Goal: Check status: Check status

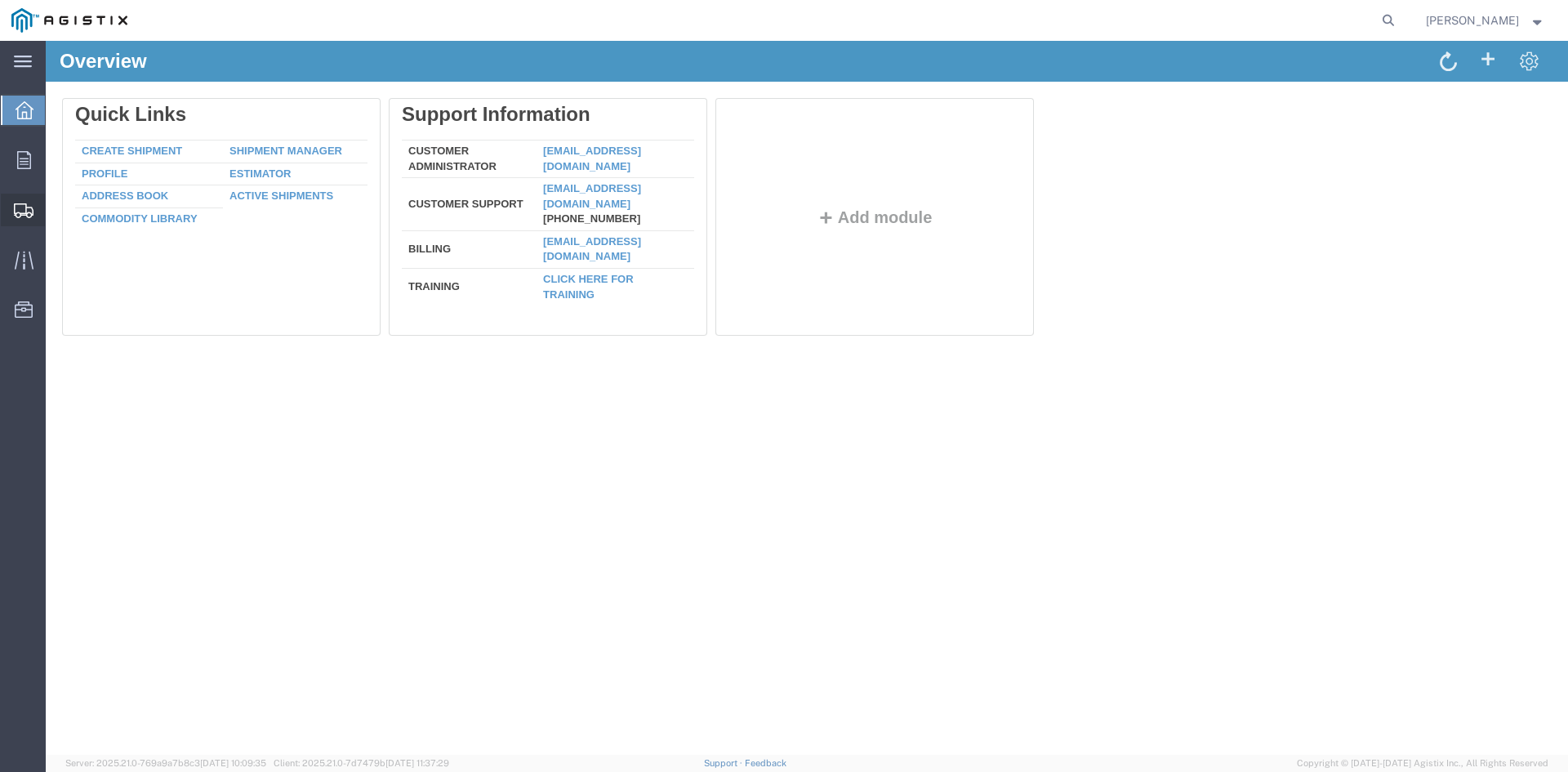
click at [0, 0] on span "Shipment Manager" at bounding box center [0, 0] width 0 height 0
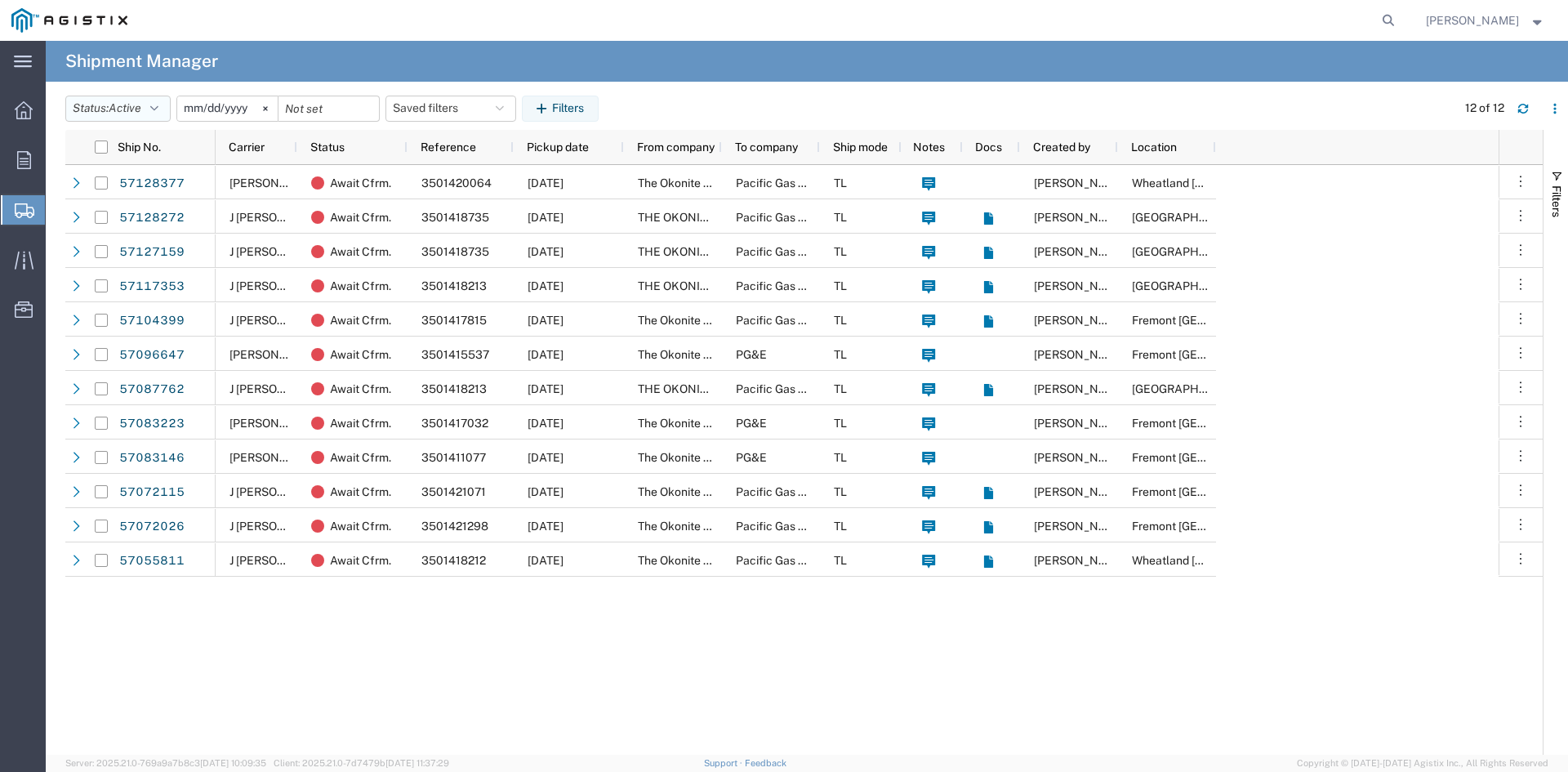
click at [159, 106] on icon "button" at bounding box center [154, 108] width 8 height 12
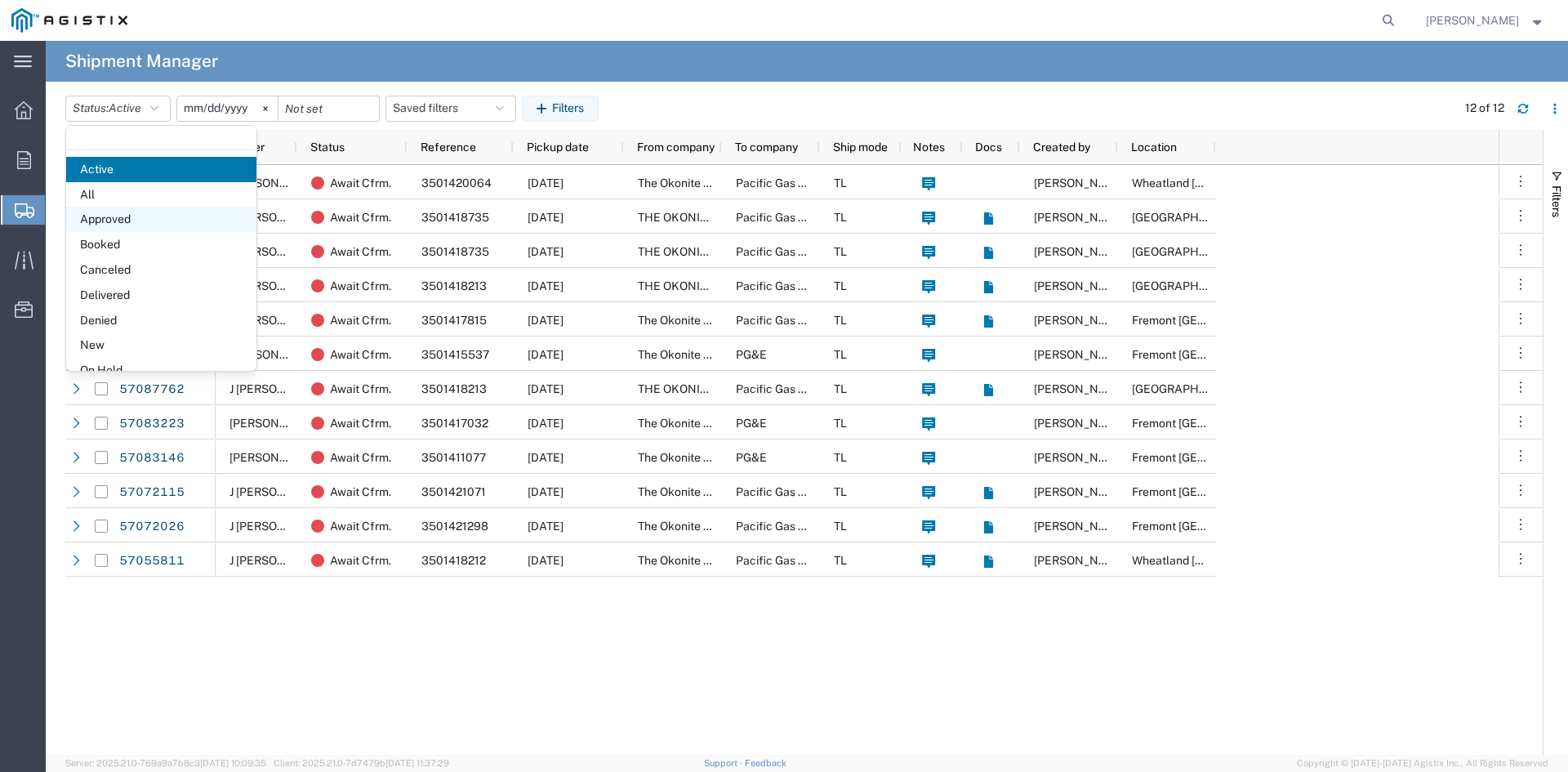
click at [104, 215] on span "Approved" at bounding box center [162, 219] width 190 height 26
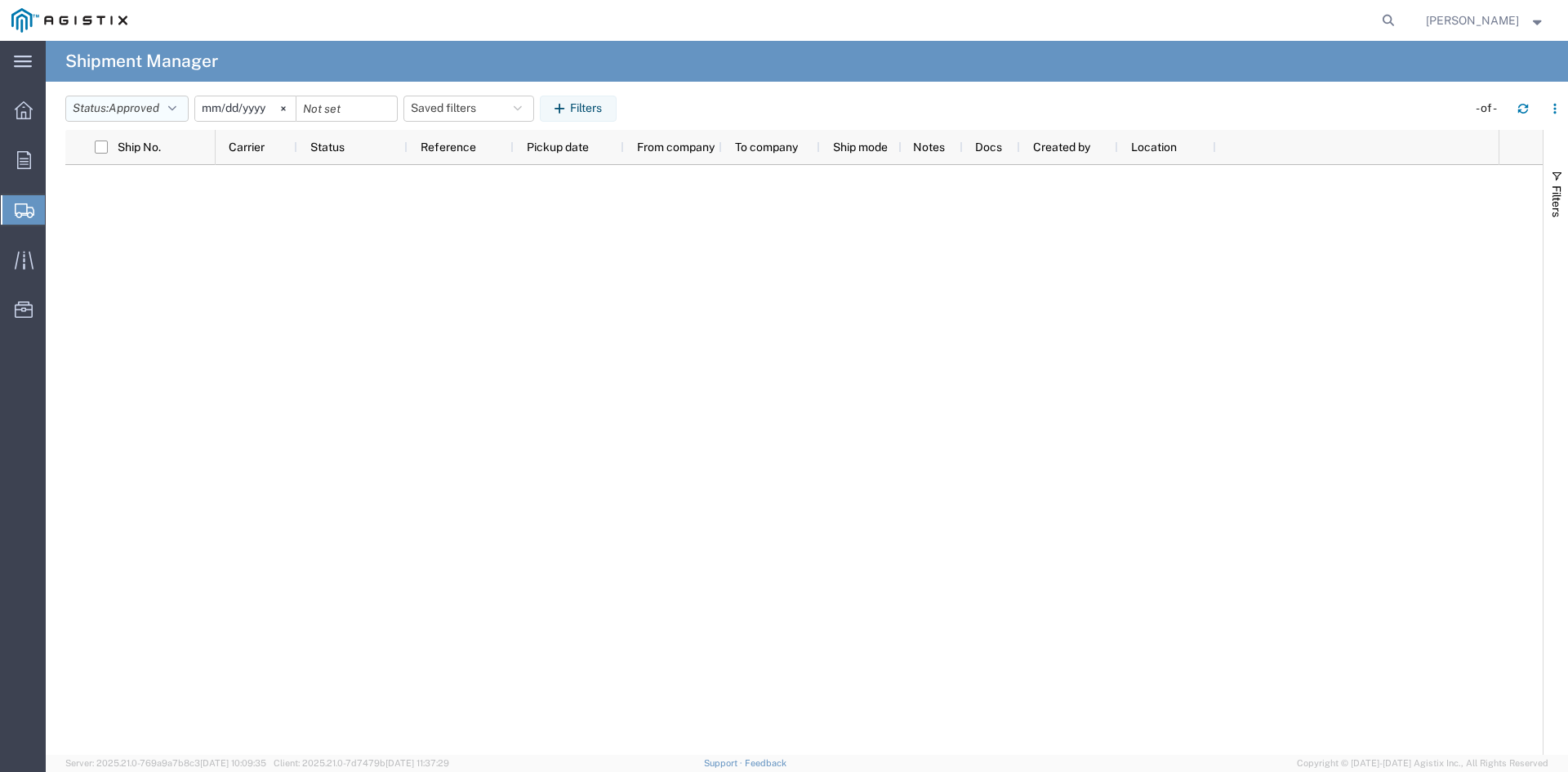
click at [177, 106] on icon "button" at bounding box center [172, 108] width 8 height 12
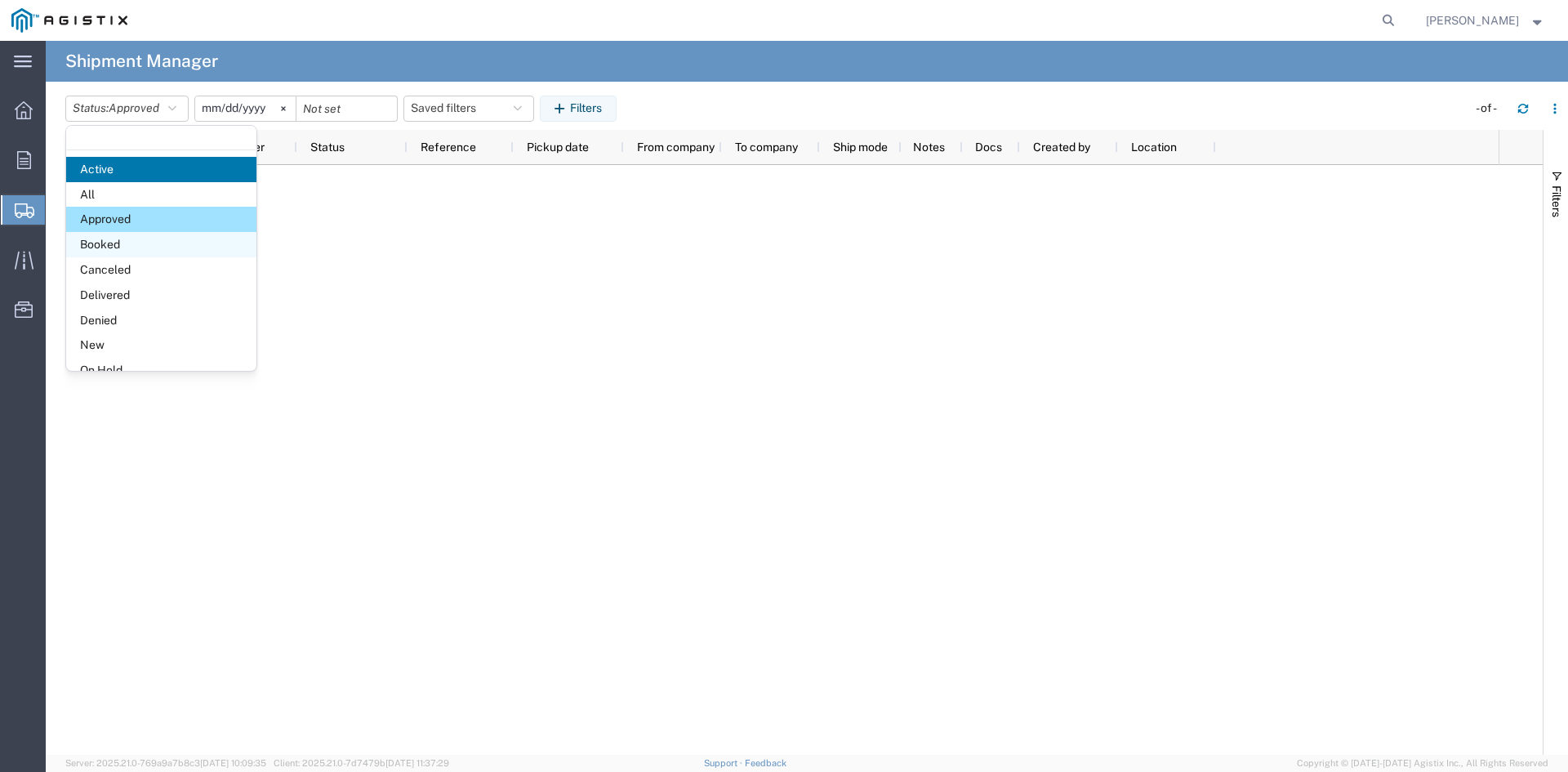
click at [106, 240] on span "Booked" at bounding box center [162, 244] width 190 height 26
